Goal: Information Seeking & Learning: Check status

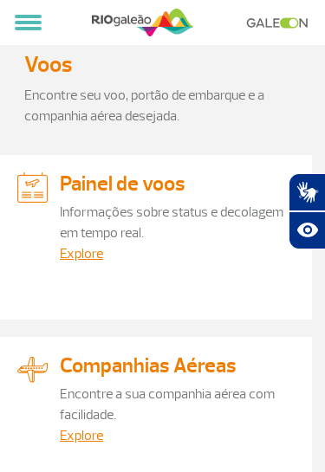
click at [231, 192] on h3 "Painel de voos" at bounding box center [155, 183] width 277 height 23
click at [142, 181] on link "Painel de voos" at bounding box center [122, 183] width 125 height 26
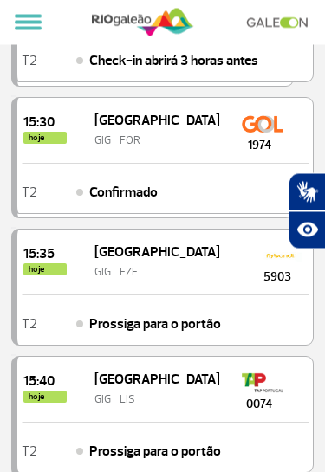
scroll to position [839, 0]
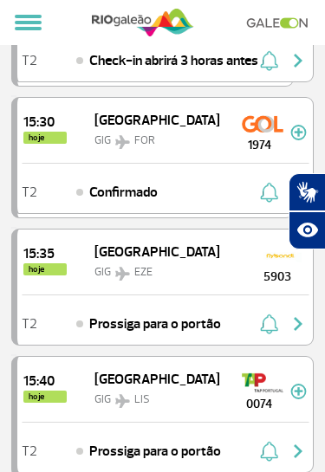
click at [307, 444] on img "button" at bounding box center [297, 450] width 21 height 21
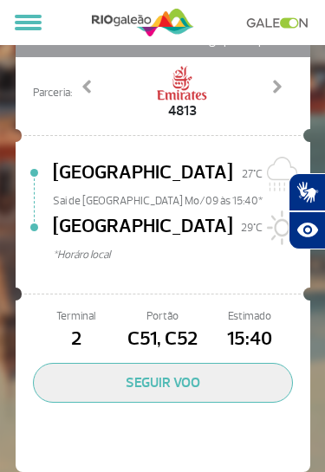
scroll to position [255, 0]
click at [188, 372] on button "SEGUIR VOO" at bounding box center [163, 383] width 260 height 40
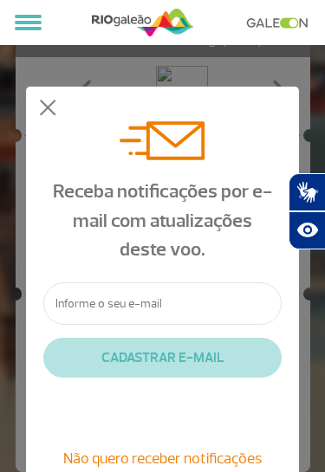
click at [206, 309] on input "text" at bounding box center [162, 303] width 238 height 42
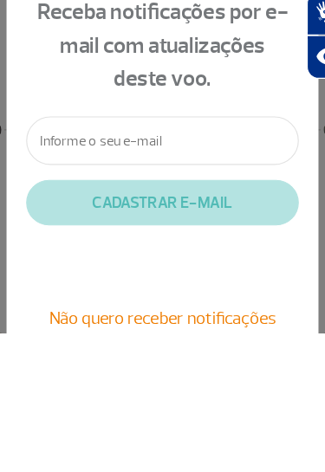
click at [158, 282] on input "text" at bounding box center [162, 303] width 238 height 42
type input "Is"
type input "[EMAIL_ADDRESS][DOMAIN_NAME]"
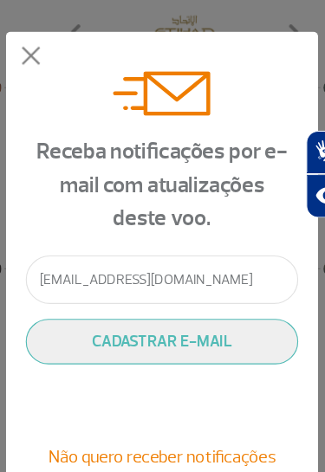
click at [189, 338] on button "CADASTRAR E-MAIL" at bounding box center [162, 358] width 238 height 40
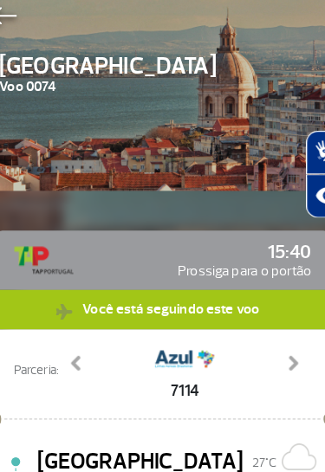
scroll to position [0, 0]
